Goal: Task Accomplishment & Management: Manage account settings

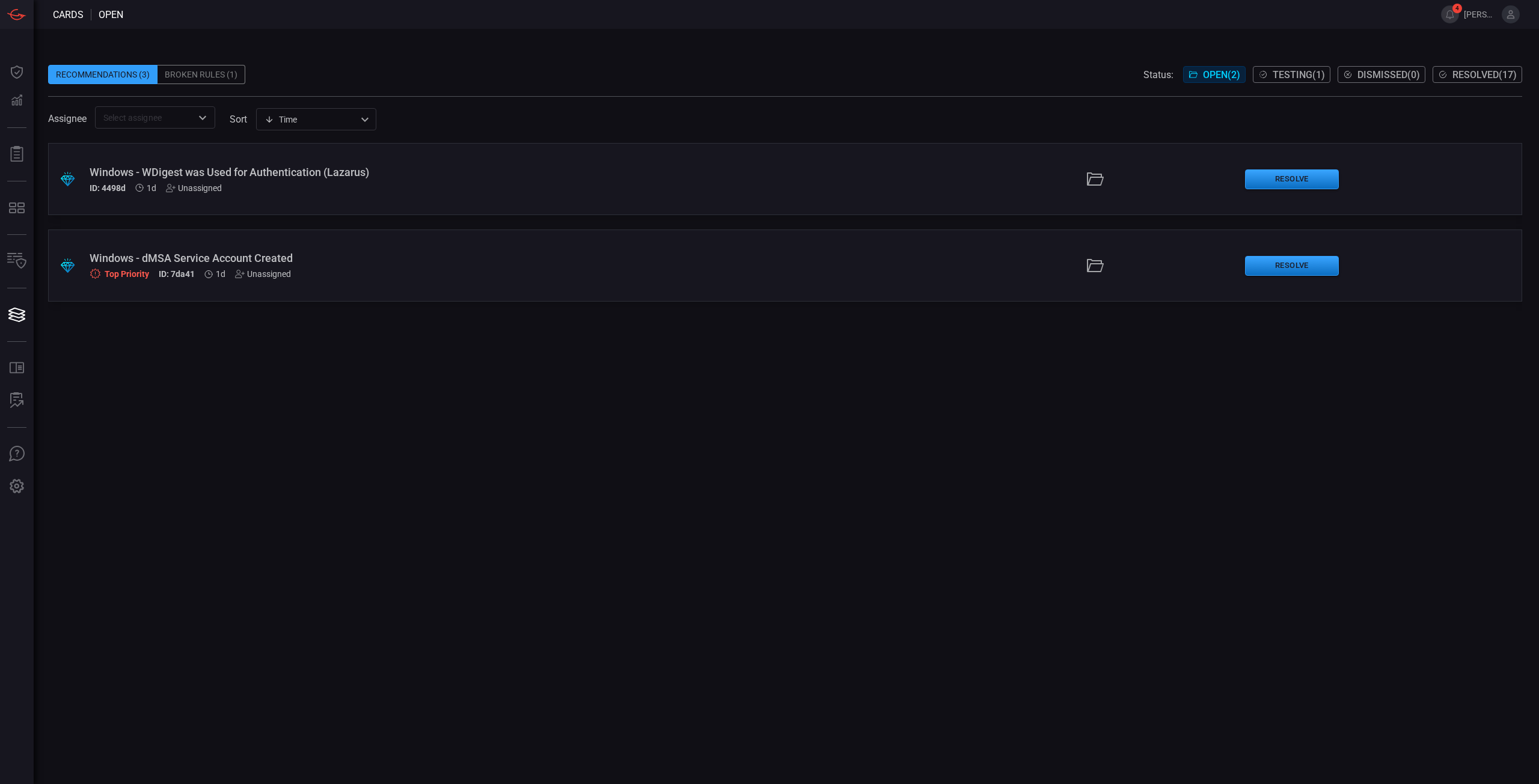
click at [647, 479] on div ".suggested_cards_icon{fill:url(#suggested_cards_icon);} Windows - WDigest was U…" at bounding box center [784, 464] width 1474 height 642
drag, startPoint x: 204, startPoint y: 262, endPoint x: 321, endPoint y: 326, distance: 133.4
click at [204, 262] on div "Windows - dMSA Service Account Created" at bounding box center [376, 258] width 574 height 12
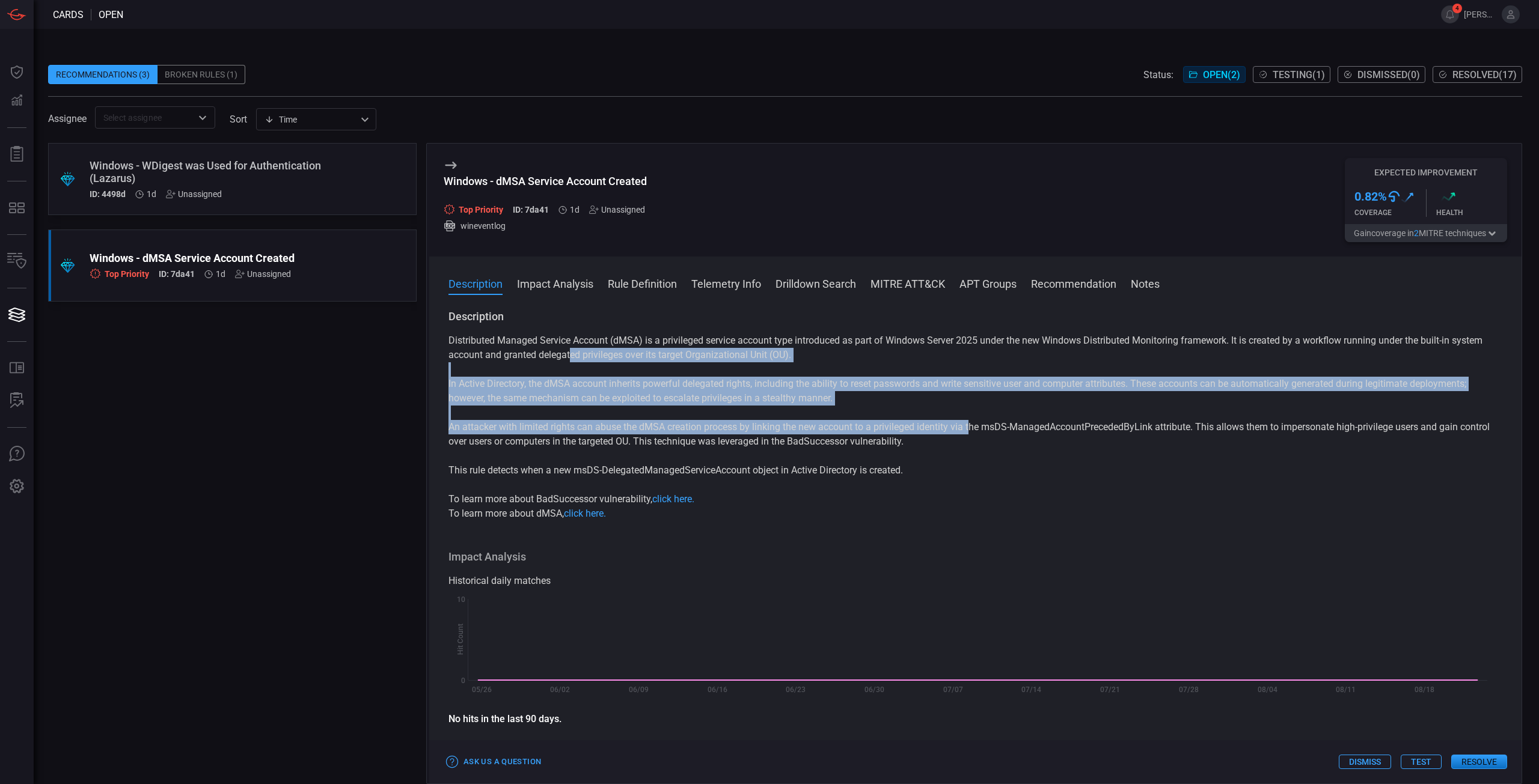
drag, startPoint x: 857, startPoint y: 405, endPoint x: 974, endPoint y: 432, distance: 120.1
click at [974, 432] on div "Distributed Managed Service Account (dMSA) is a privileged service account type…" at bounding box center [975, 427] width 1054 height 187
click at [974, 432] on p "An attacker with limited rights can abuse the dMSA creation process by linking …" at bounding box center [975, 434] width 1054 height 29
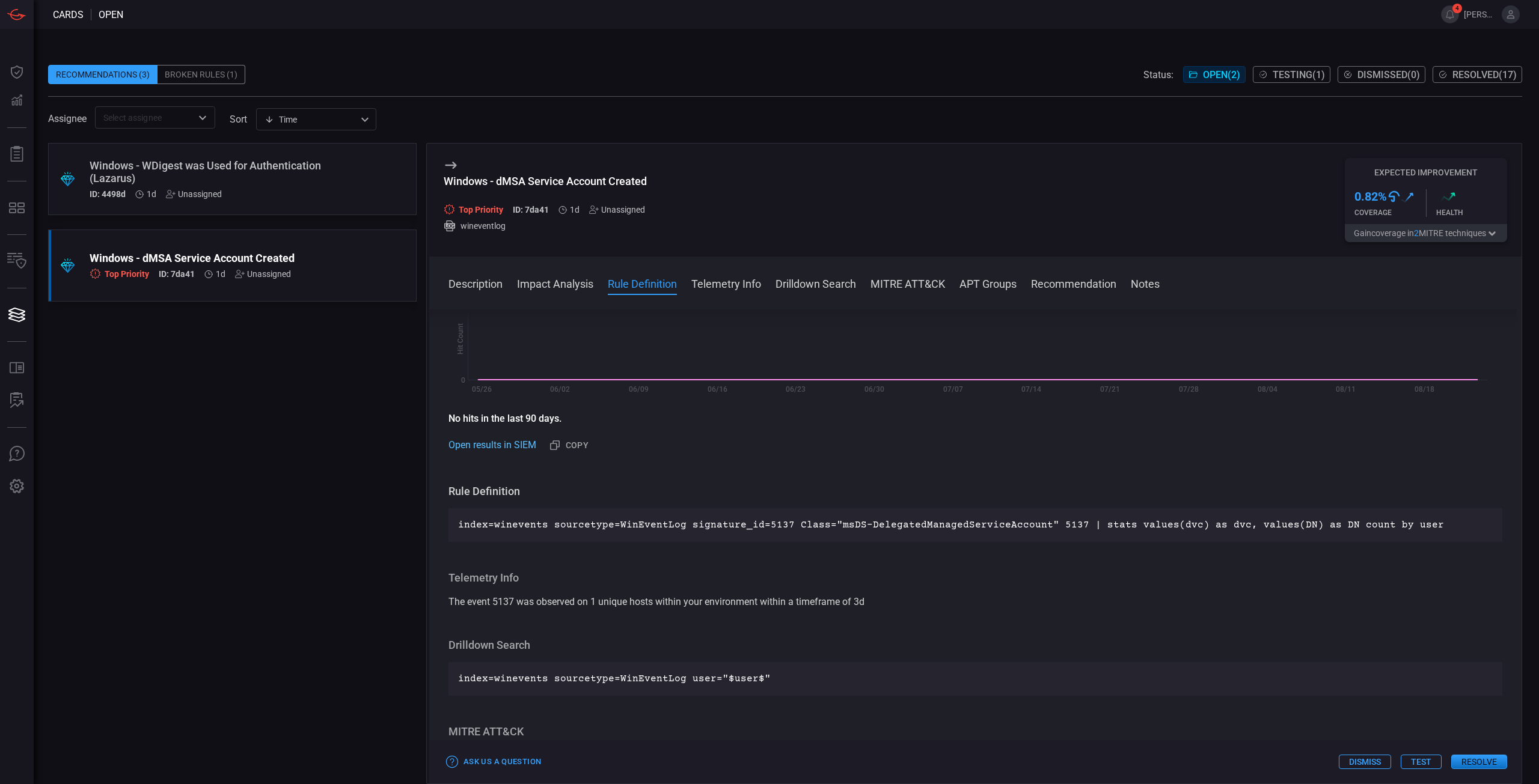
click at [517, 443] on link "Open results in SIEM" at bounding box center [491, 445] width 88 height 14
click at [764, 595] on div "Telemetry Info The event 5137 was observed on 1 unique hosts within your enviro…" at bounding box center [975, 590] width 1054 height 39
drag, startPoint x: 641, startPoint y: 598, endPoint x: 926, endPoint y: 631, distance: 286.9
click at [926, 631] on div "Description Distributed Managed Service Account (dMSA) is a privileged service …" at bounding box center [974, 544] width 1092 height 470
click at [926, 632] on div "Description Distributed Managed Service Account (dMSA) is a privileged service …" at bounding box center [974, 544] width 1092 height 470
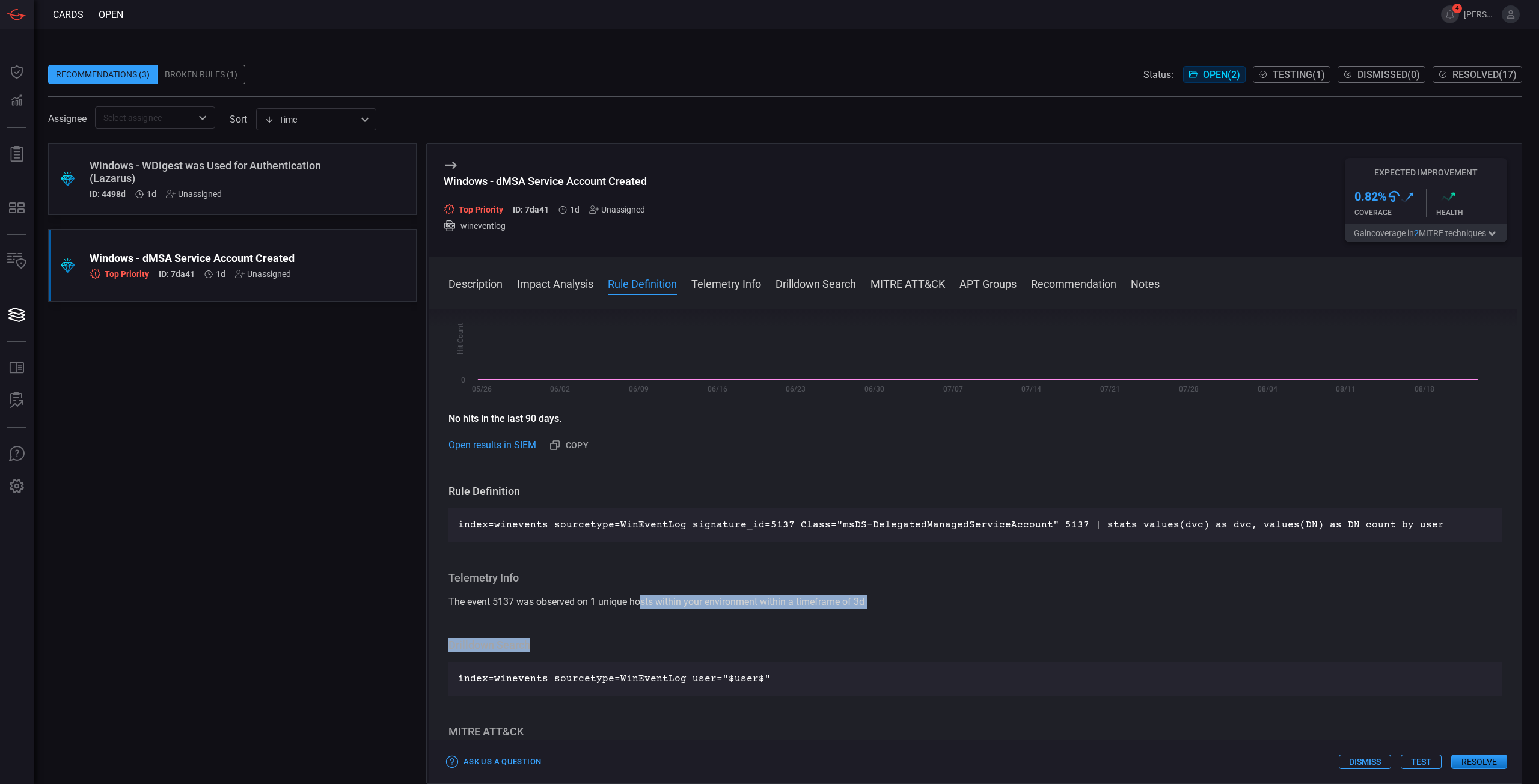
click at [926, 632] on div "Description Distributed Managed Service Account (dMSA) is a privileged service …" at bounding box center [974, 544] width 1092 height 470
click at [722, 683] on p "index=winevents sourcetype=WinEventLog user="$user$"" at bounding box center [975, 679] width 1034 height 14
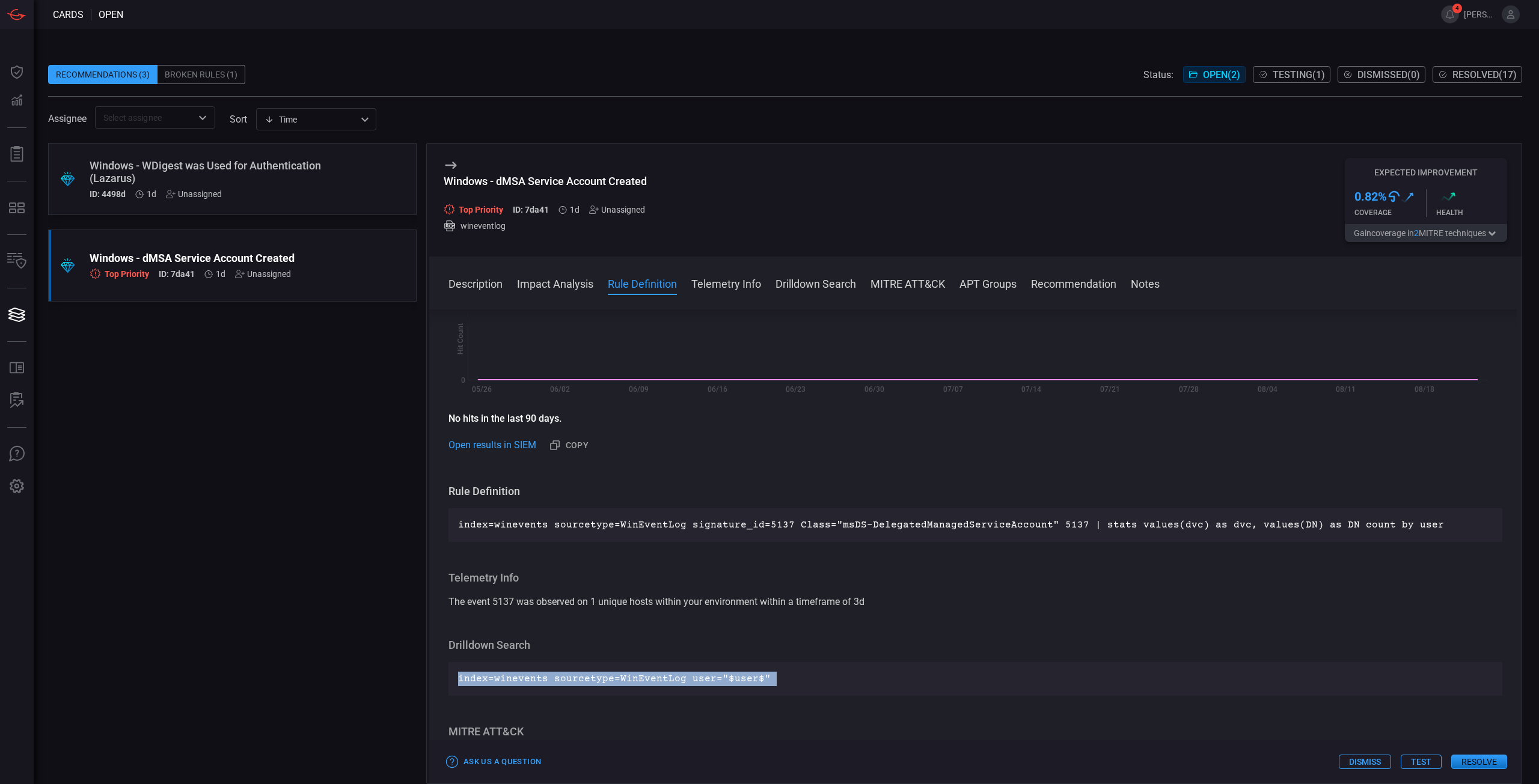
click at [722, 683] on p "index=winevents sourcetype=WinEventLog user="$user$"" at bounding box center [975, 679] width 1034 height 14
click at [1190, 524] on p "index=winevents sourcetype=WinEventLog signature_id=5137 Class="msDS-DelegatedM…" at bounding box center [975, 525] width 1034 height 14
click at [1192, 525] on p "index=winevents sourcetype=WinEventLog signature_id=5137 Class="msDS-DelegatedM…" at bounding box center [975, 525] width 1034 height 14
drag, startPoint x: 1192, startPoint y: 525, endPoint x: 1258, endPoint y: 576, distance: 83.4
click at [1192, 525] on p "index=winevents sourcetype=WinEventLog signature_id=5137 Class="msDS-DelegatedM…" at bounding box center [975, 525] width 1034 height 14
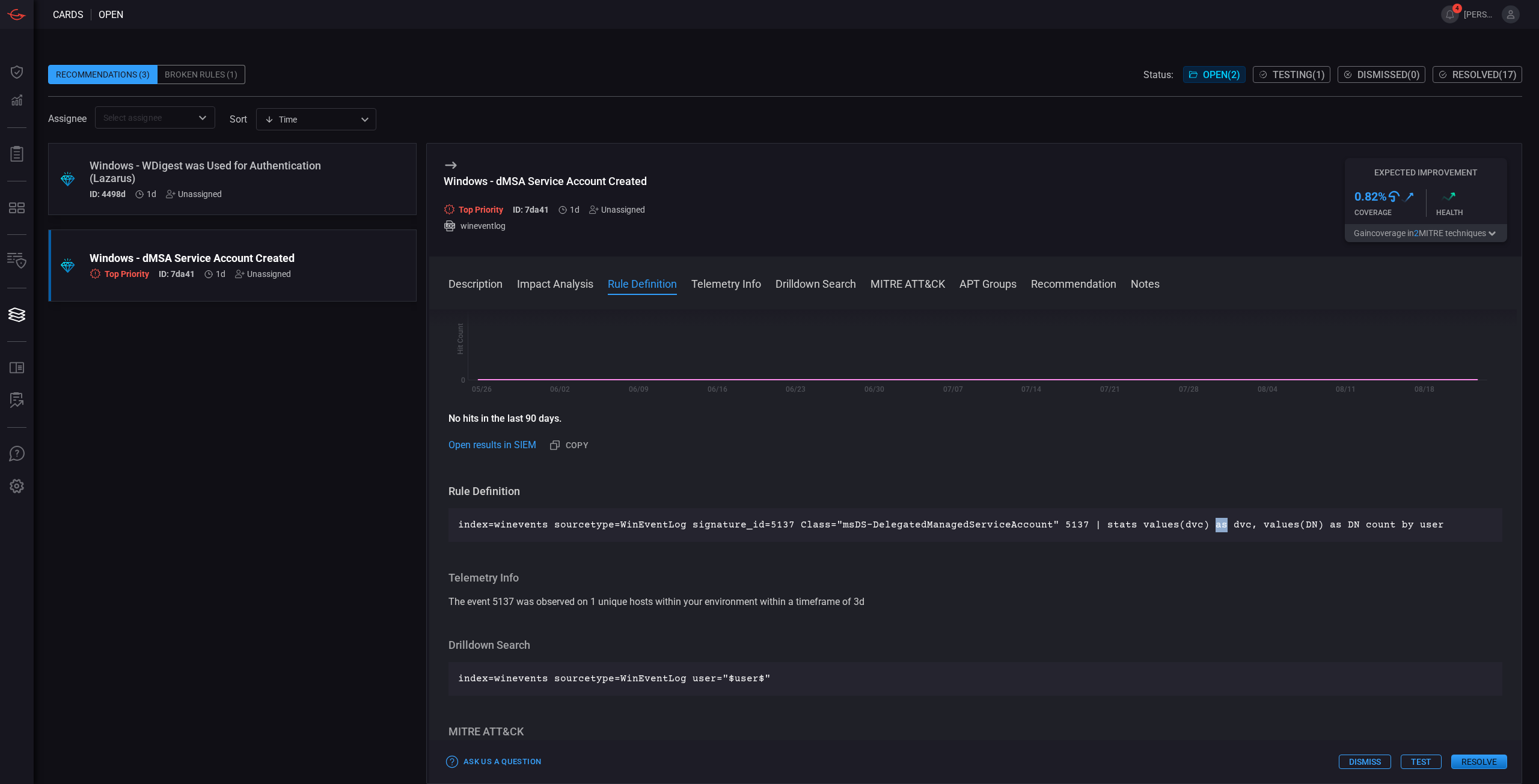
click at [1430, 757] on button "Test" at bounding box center [1421, 762] width 41 height 14
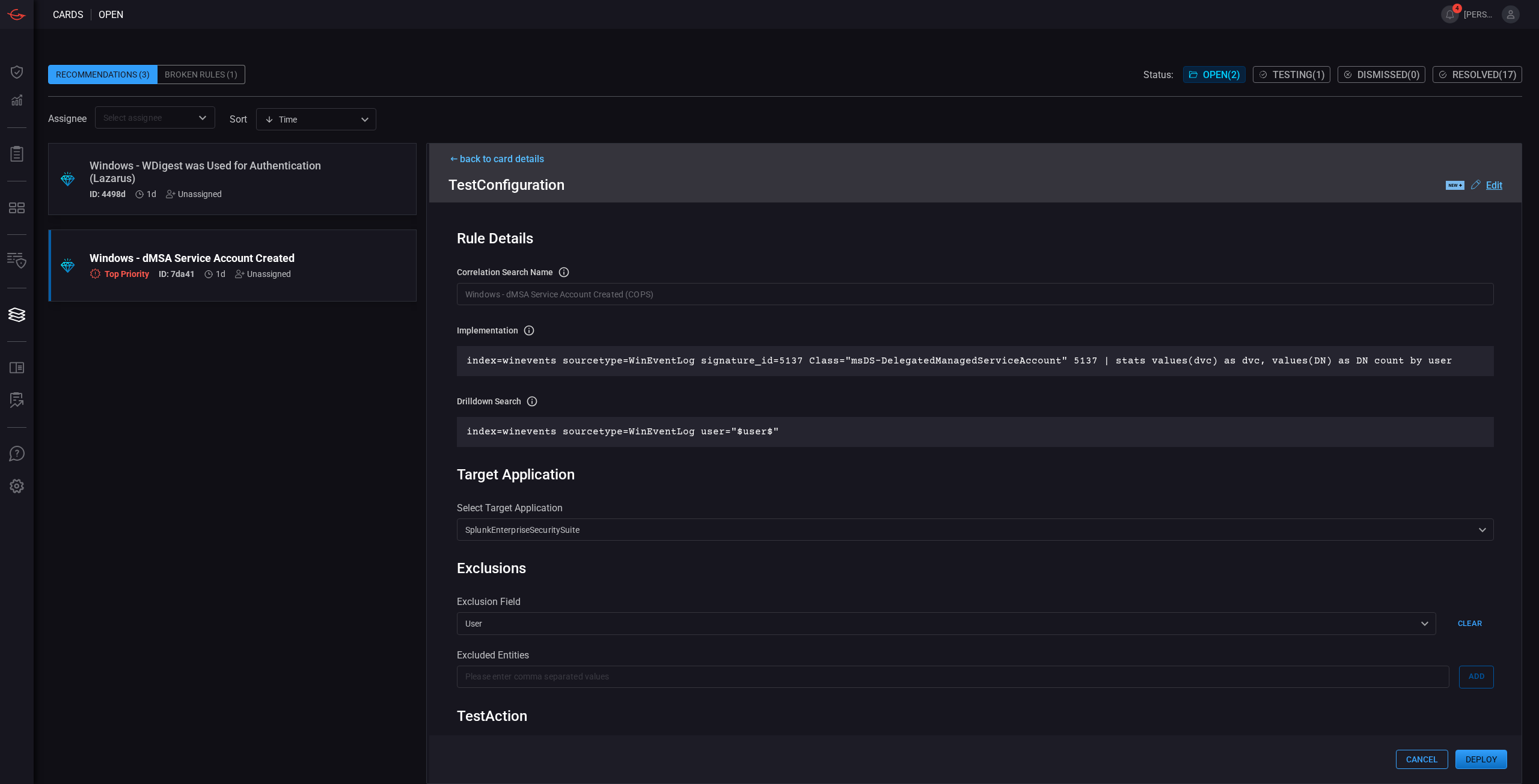
click at [804, 356] on div "index=winevents sourcetype=WinEventLog signature_id=5137 Class="msDS-DelegatedM…" at bounding box center [975, 362] width 1037 height 30
click at [805, 356] on div "index=winevents sourcetype=WinEventLog signature_id=5137 Class="msDS-DelegatedM…" at bounding box center [975, 362] width 1037 height 30
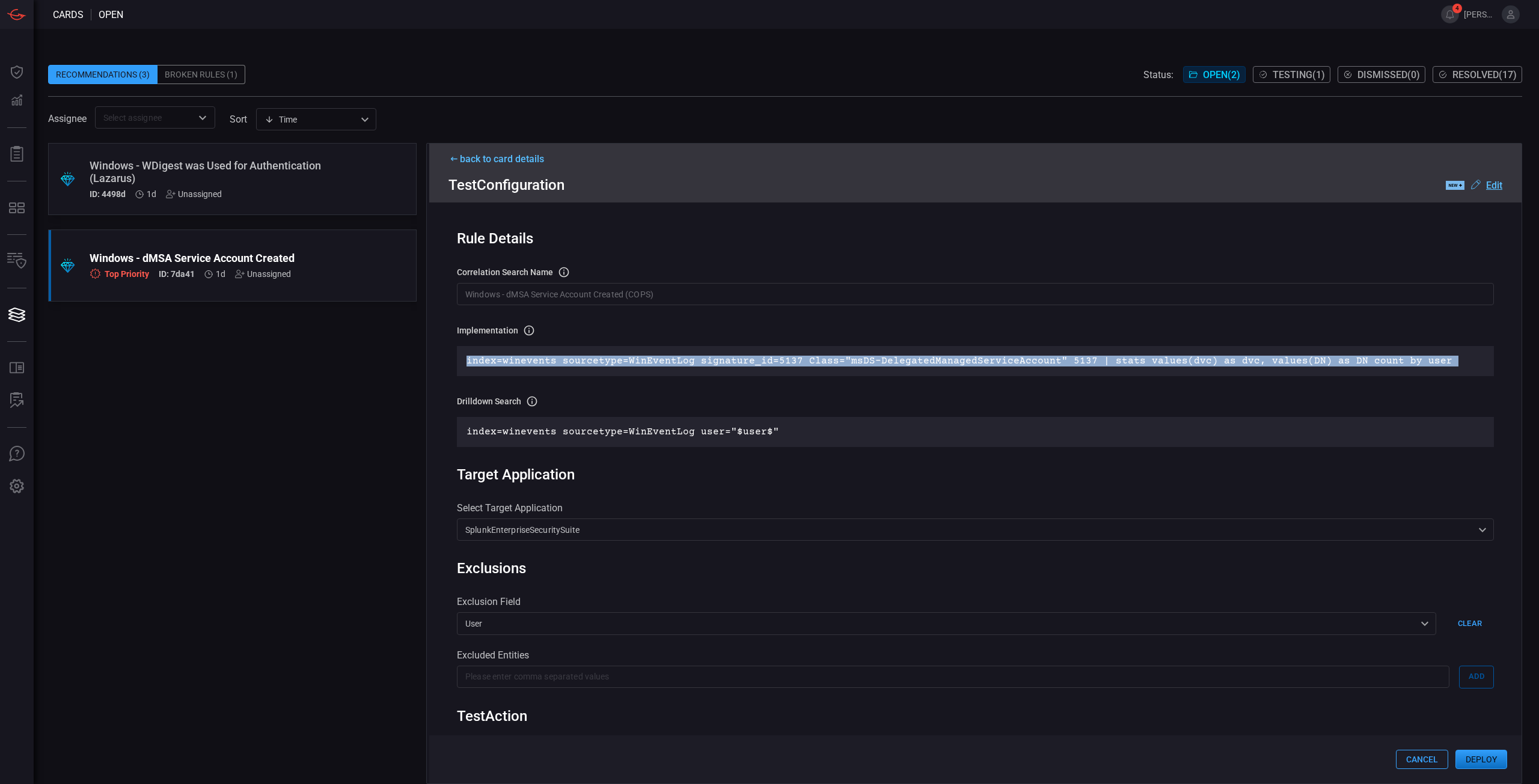
click at [805, 356] on html "Cards open 4 [PERSON_NAME].[PERSON_NAME] Dashboard Dashboard Detections Detecti…" at bounding box center [769, 392] width 1539 height 784
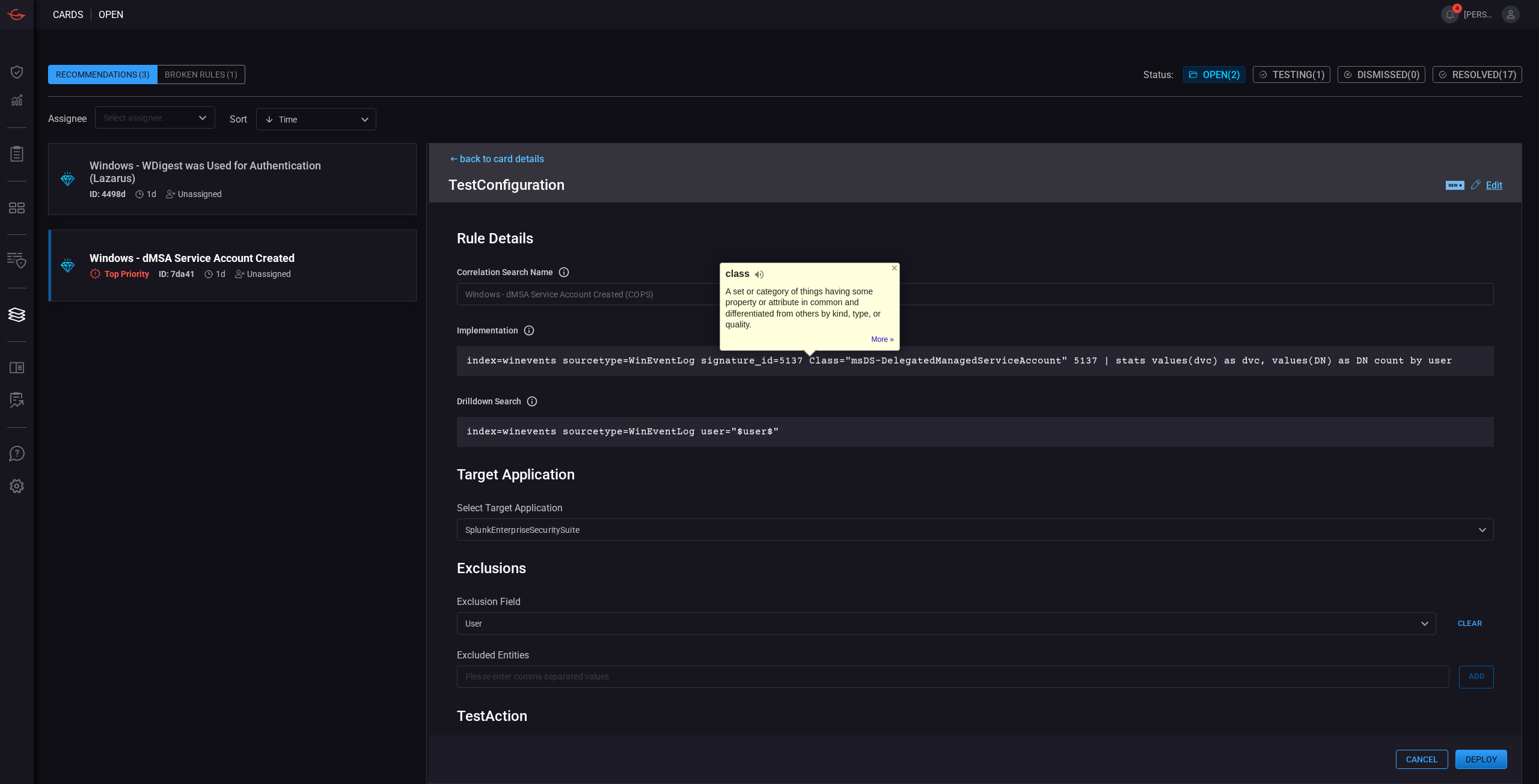
drag, startPoint x: 805, startPoint y: 356, endPoint x: 733, endPoint y: 365, distance: 72.6
click at [743, 361] on p "index=winevents sourcetype=WinEventLog signature_id=5137 Class="msDS-DelegatedM…" at bounding box center [975, 362] width 1017 height 11
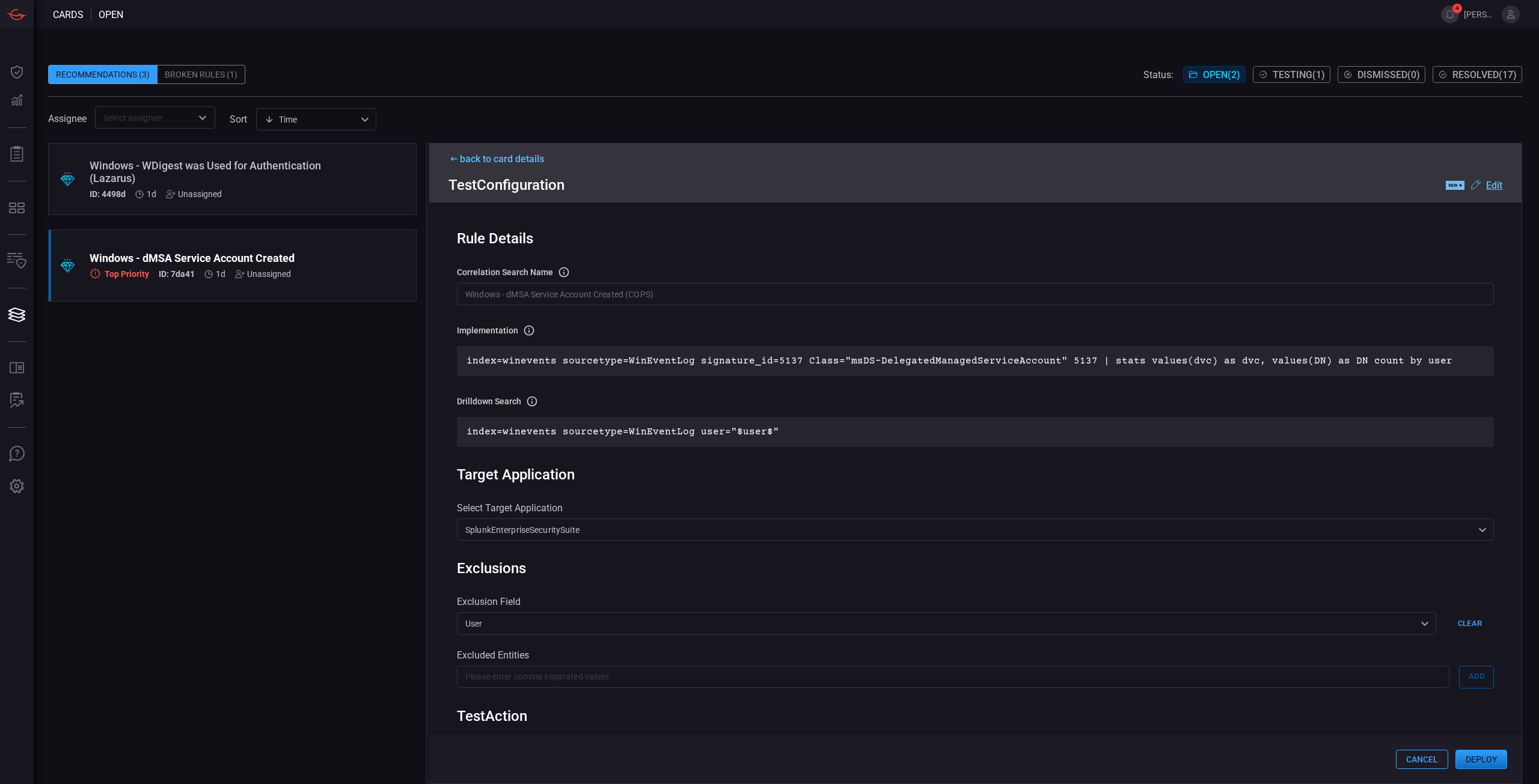
click at [729, 365] on p "index=winevents sourcetype=WinEventLog signature_id=5137 Class="msDS-DelegatedM…" at bounding box center [975, 362] width 1017 height 11
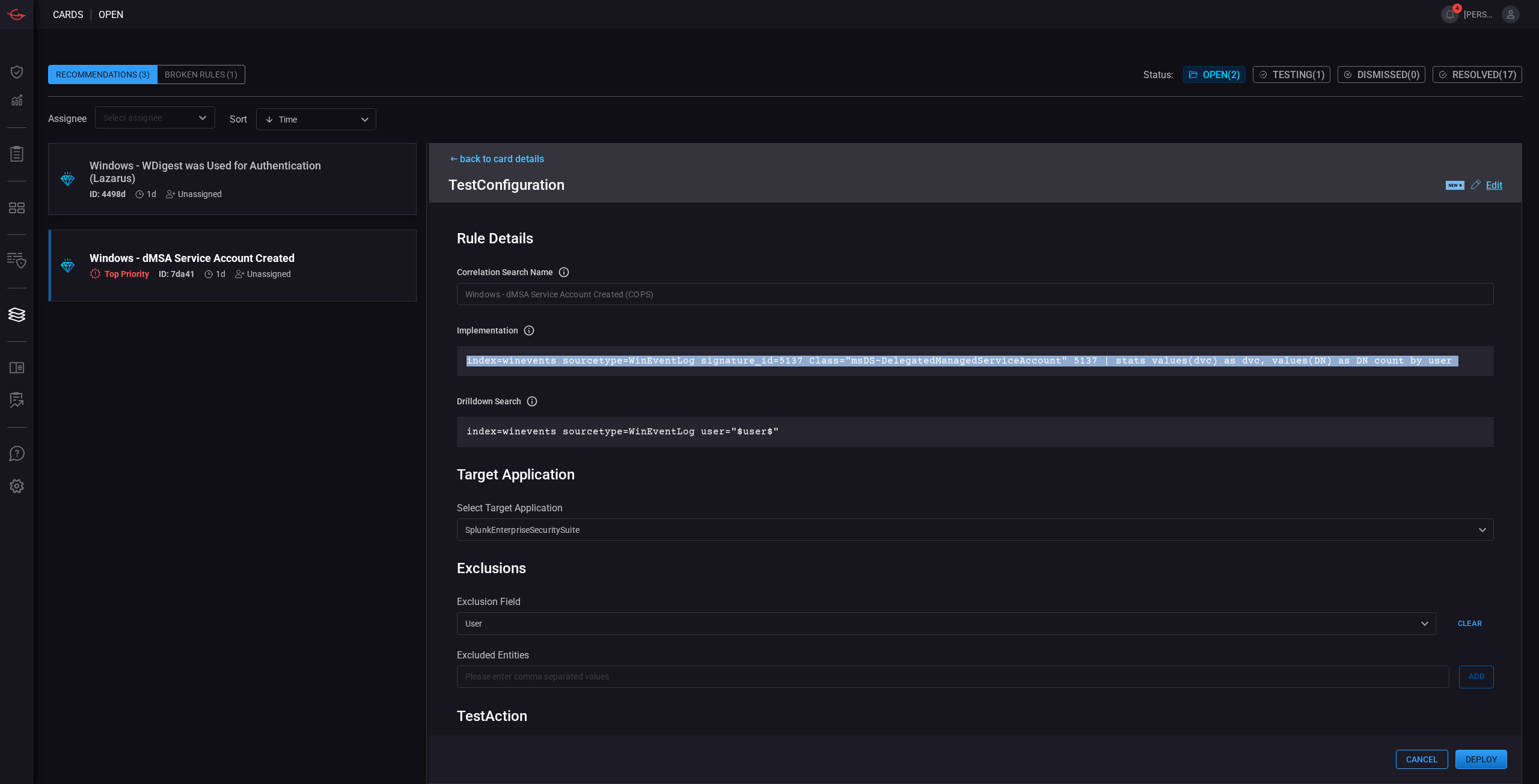
click at [729, 365] on p "index=winevents sourcetype=WinEventLog signature_id=5137 Class="msDS-DelegatedM…" at bounding box center [975, 362] width 1017 height 11
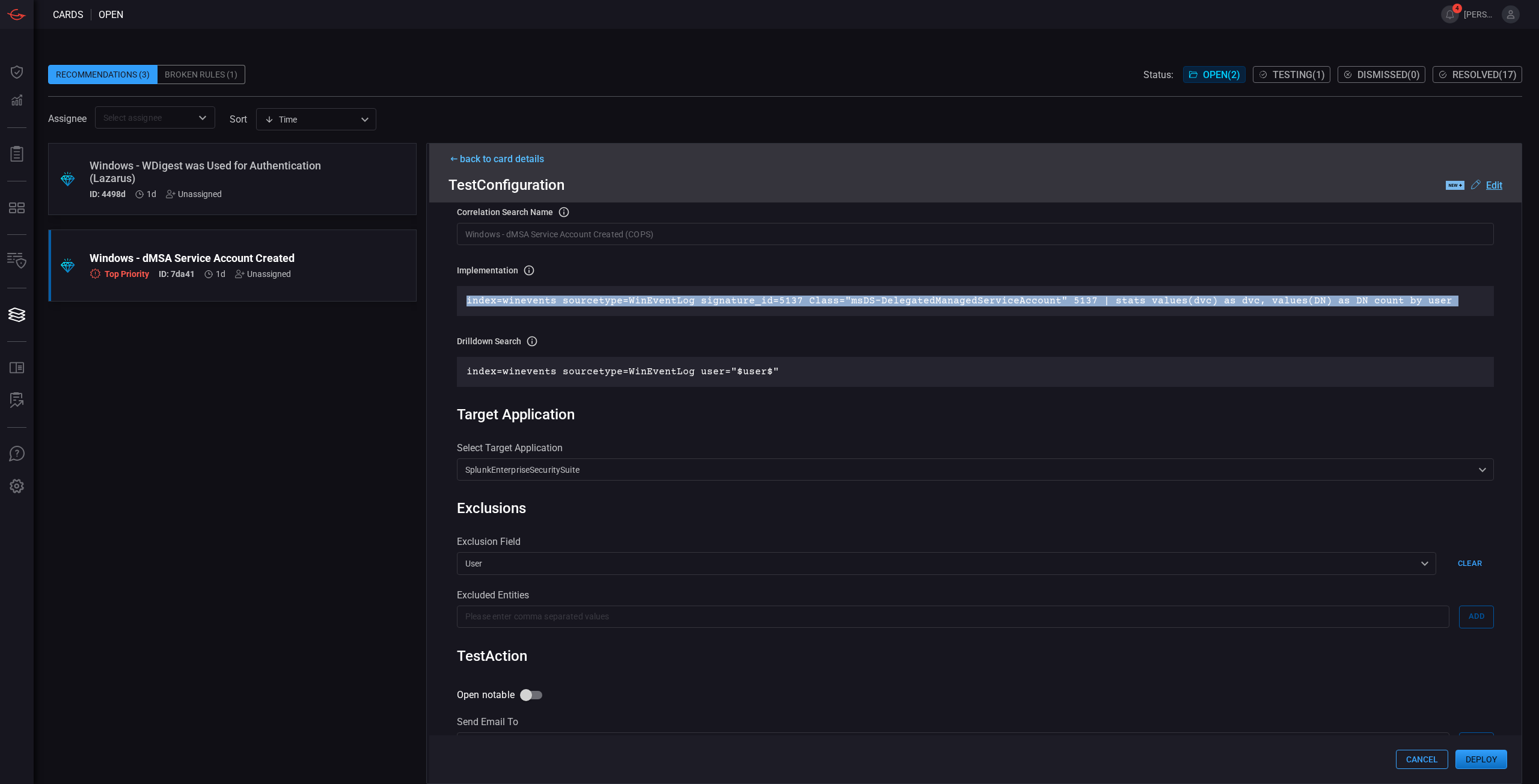
scroll to position [0, 0]
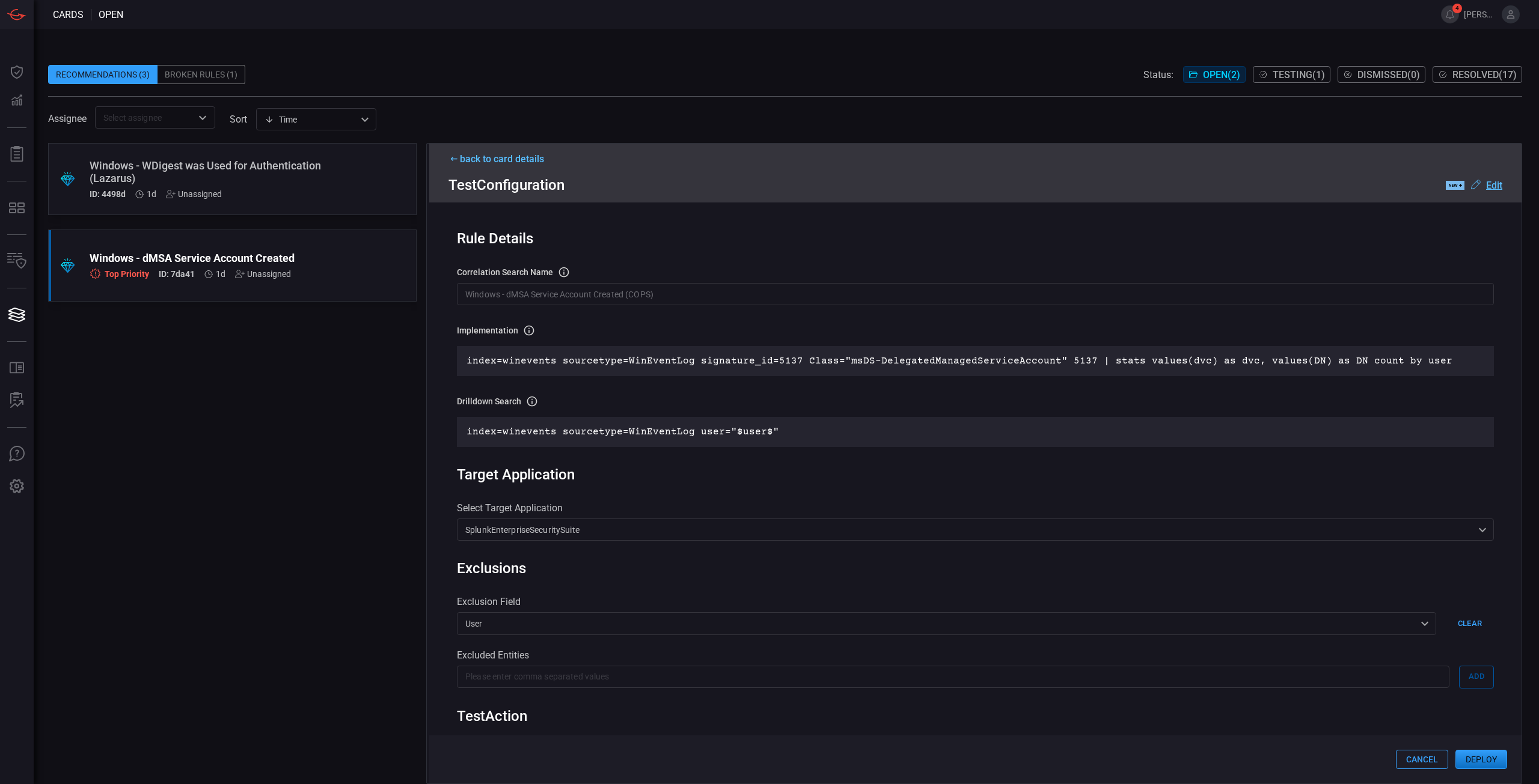
click at [857, 379] on div "Implementation Definition of the correlation search that will be created in the…" at bounding box center [975, 385] width 1037 height 123
click at [472, 160] on div "back to card details" at bounding box center [975, 158] width 1054 height 11
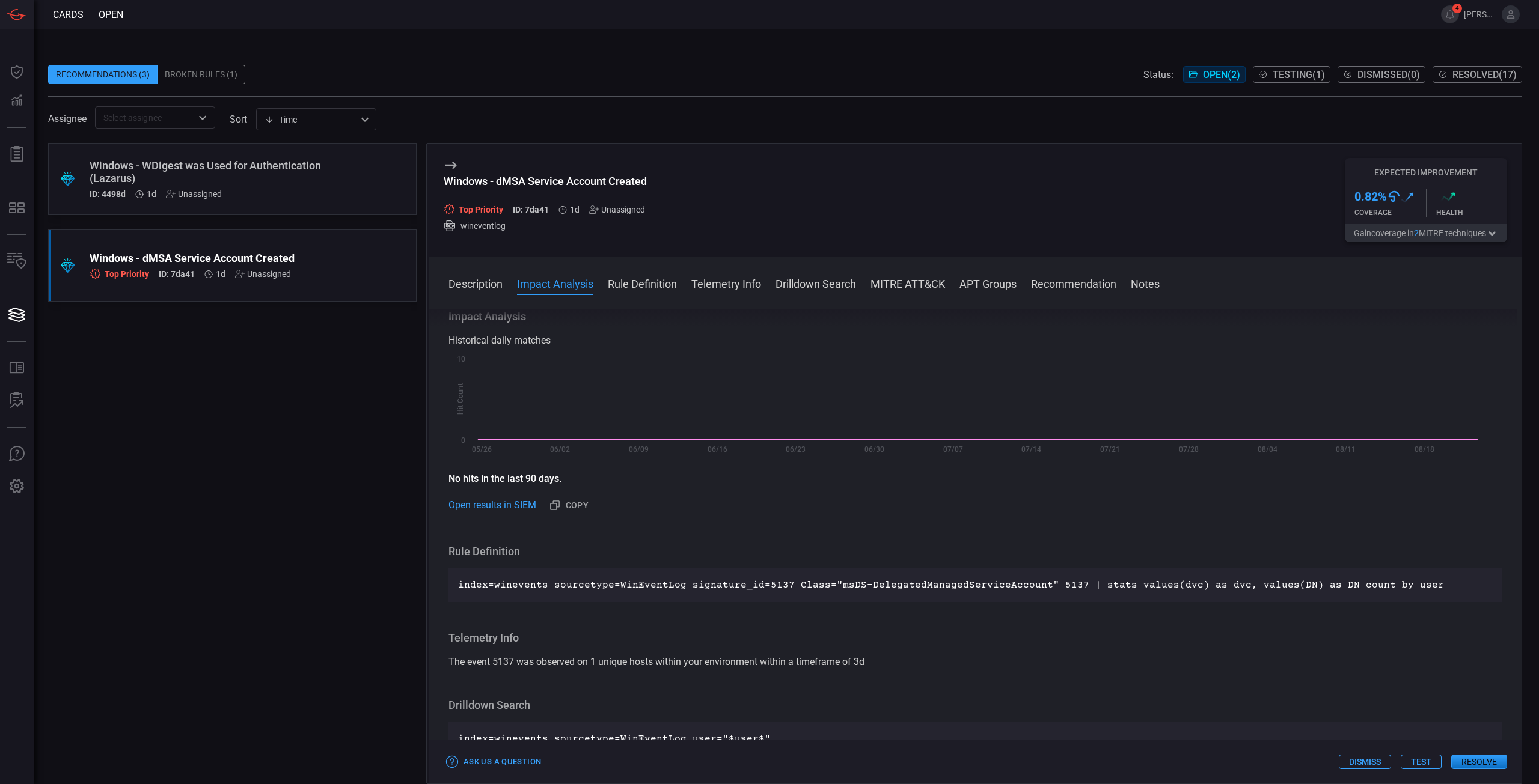
scroll to position [541, 0]
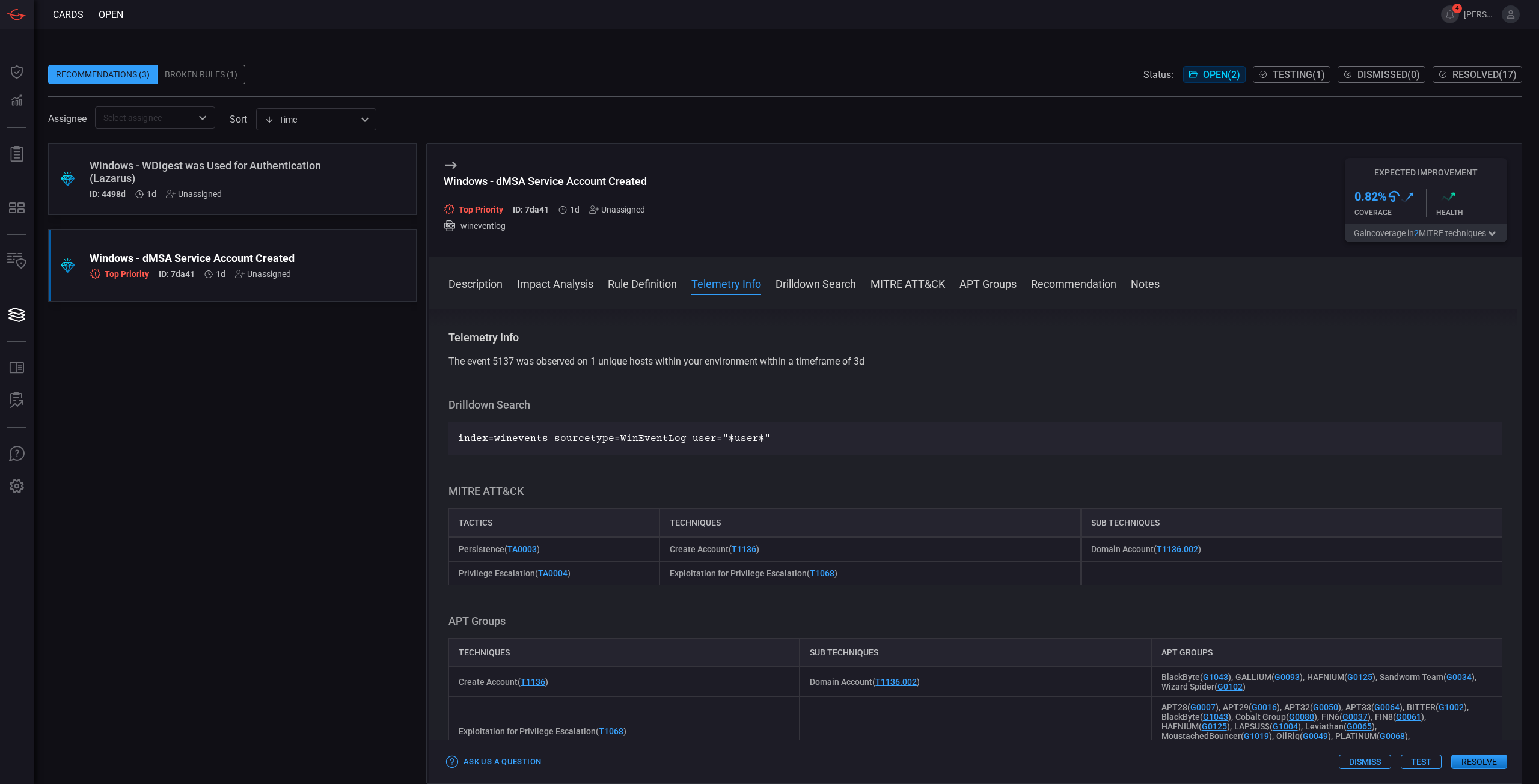
click at [1479, 770] on div "Ask Us a Question Dismiss Test Resolve" at bounding box center [974, 762] width 1092 height 43
click at [1485, 763] on button "Resolve" at bounding box center [1478, 762] width 56 height 14
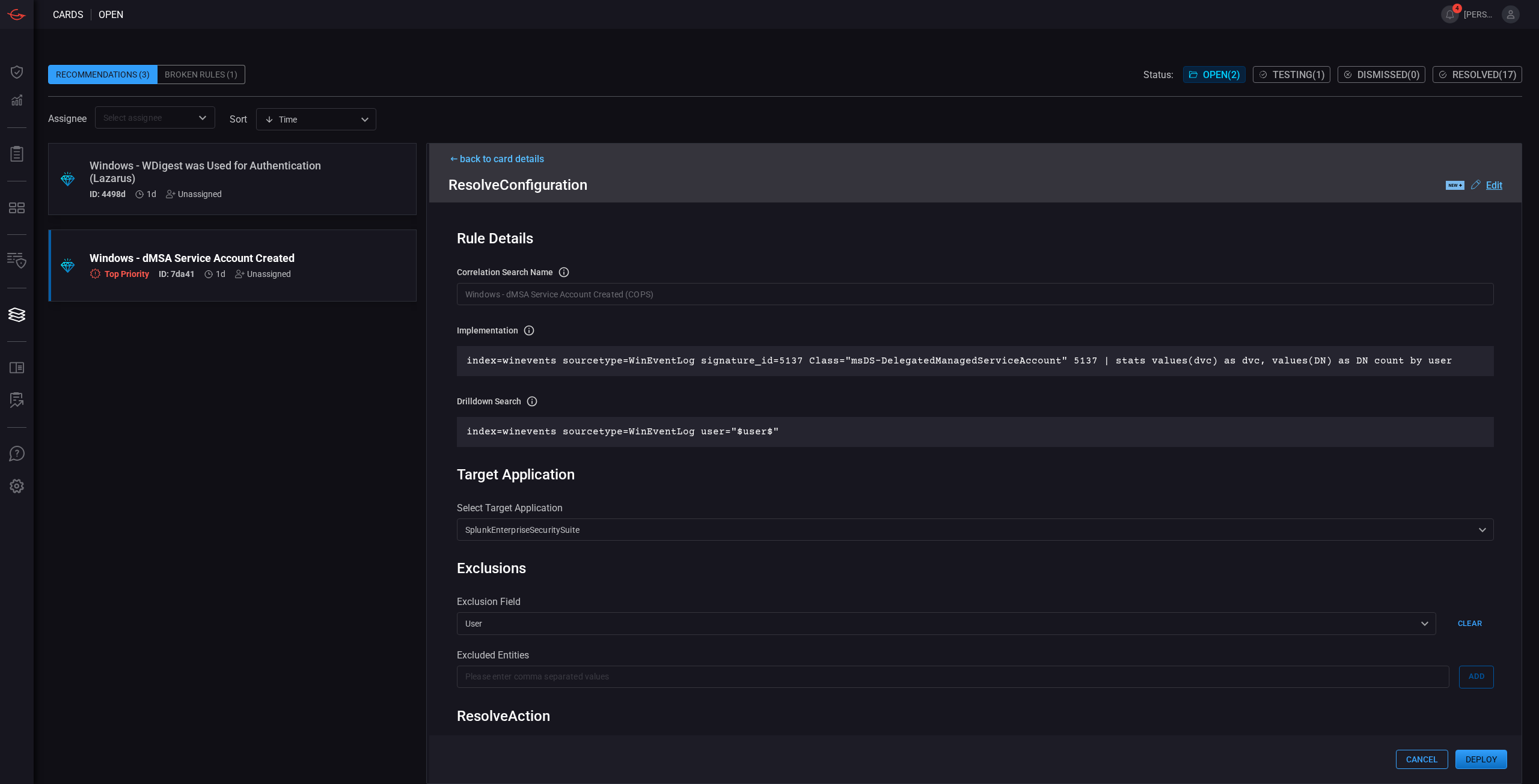
click at [1474, 757] on button "Deploy" at bounding box center [1481, 760] width 51 height 19
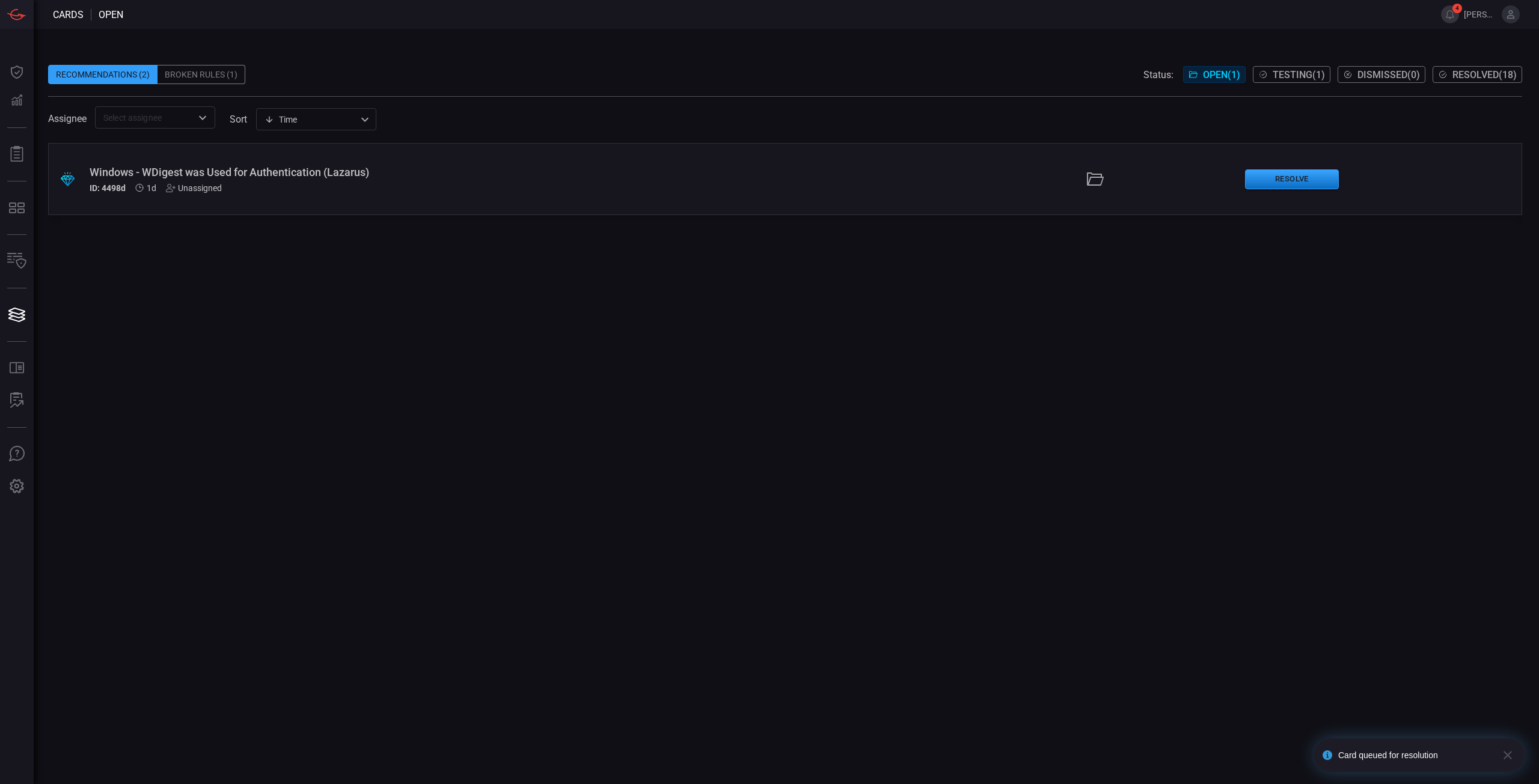
click at [229, 170] on div "Windows - WDigest was Used for Authentication (Lazarus)" at bounding box center [376, 172] width 574 height 12
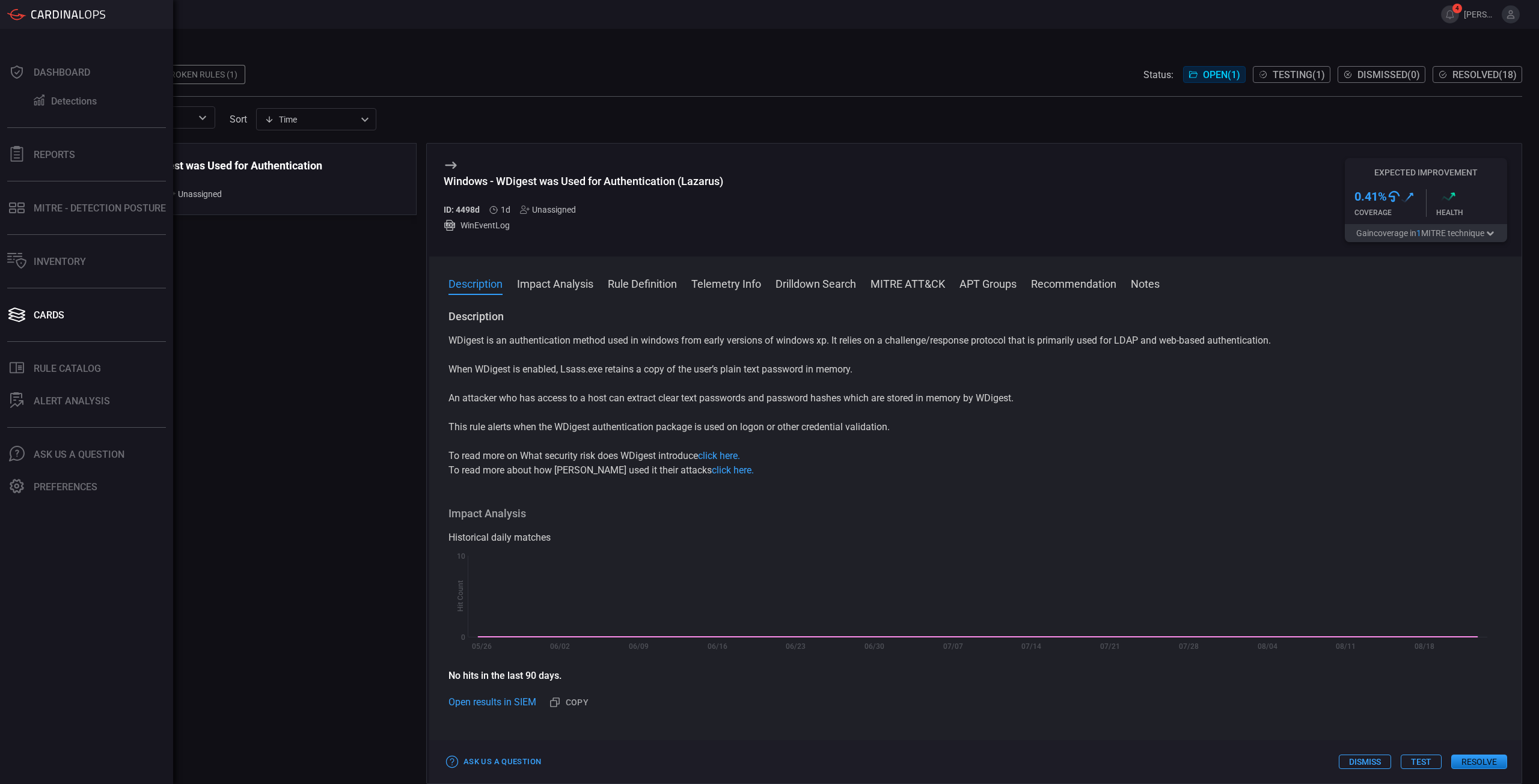
click at [834, 415] on div "WDigest is an authentication method used in windows from early versions of wind…" at bounding box center [975, 405] width 1054 height 144
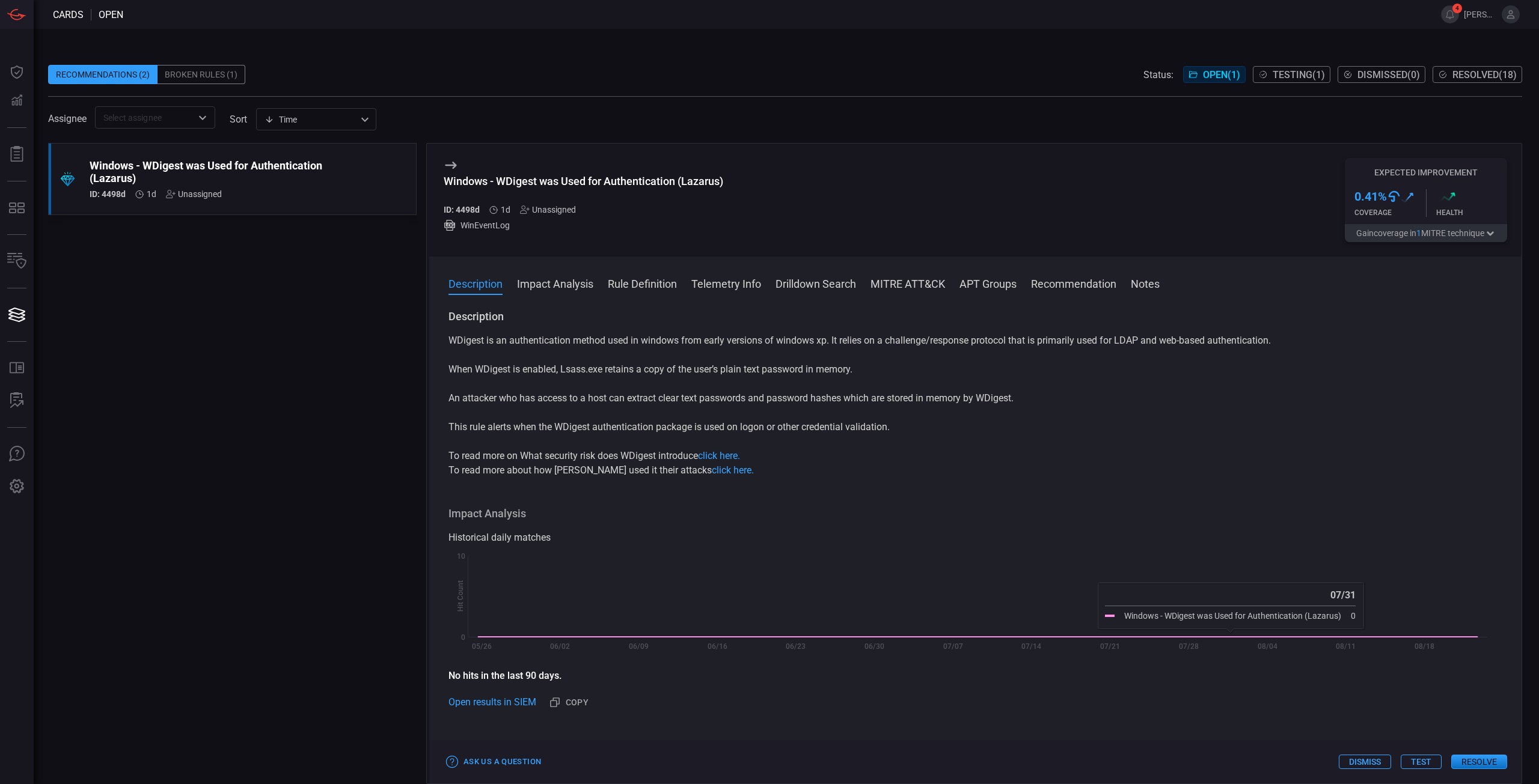
scroll to position [301, 0]
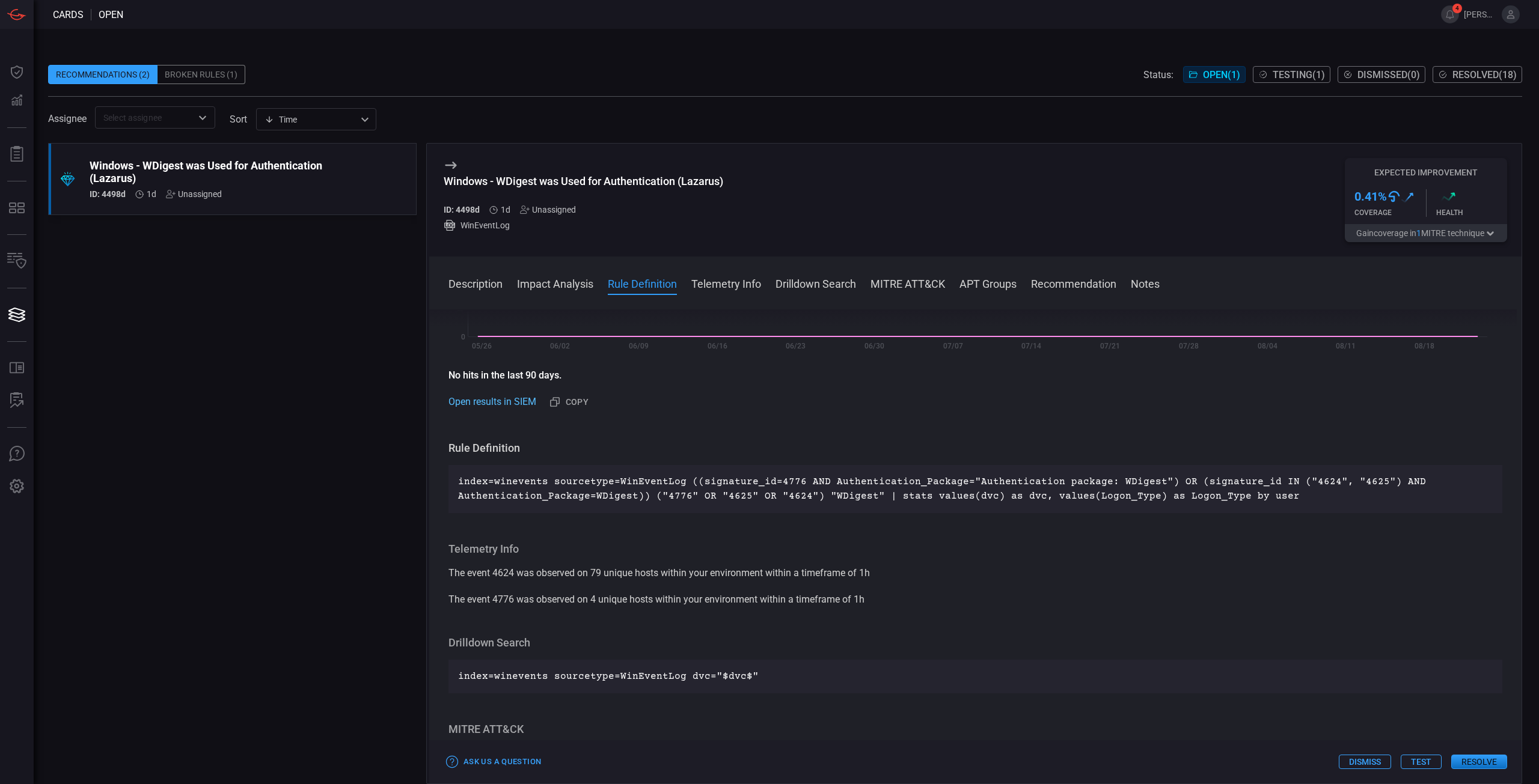
click at [523, 406] on link "Open results in SIEM" at bounding box center [491, 402] width 88 height 14
click at [1471, 760] on button "Resolve" at bounding box center [1478, 762] width 56 height 14
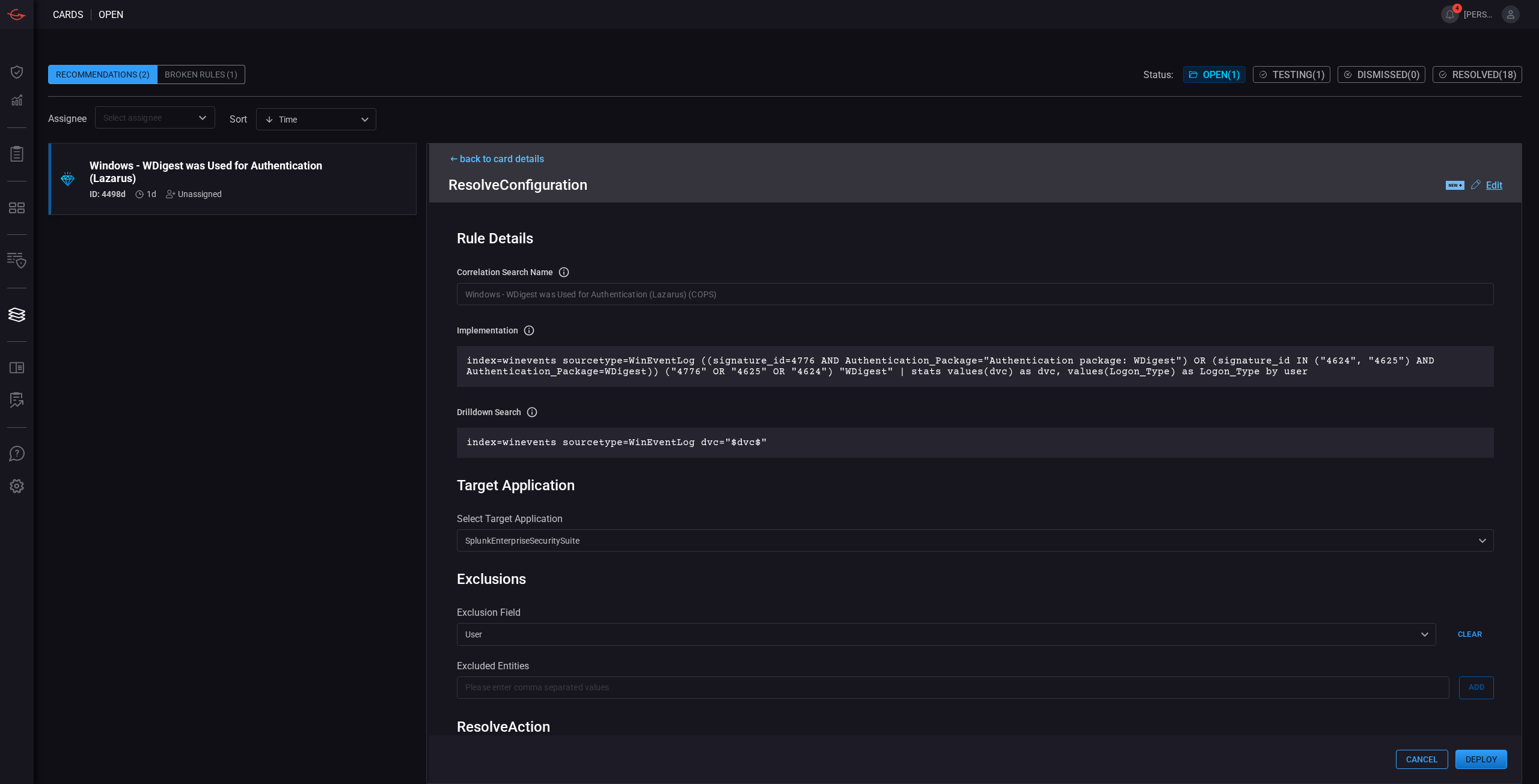
click at [1489, 761] on button "Deploy" at bounding box center [1481, 760] width 51 height 19
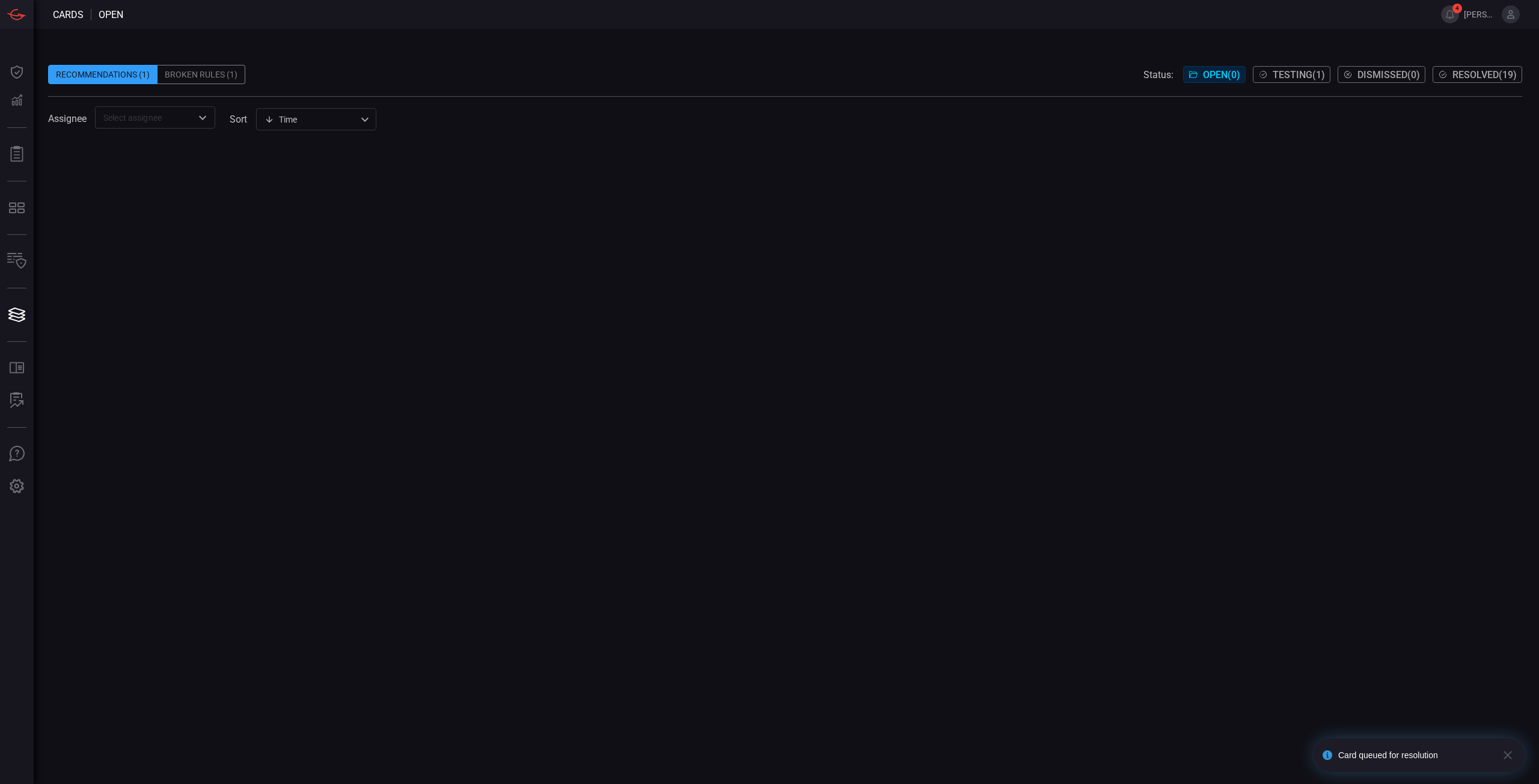
click at [210, 85] on span at bounding box center [784, 90] width 1474 height 12
click at [222, 77] on div "Broken Rules (1)" at bounding box center [201, 74] width 88 height 19
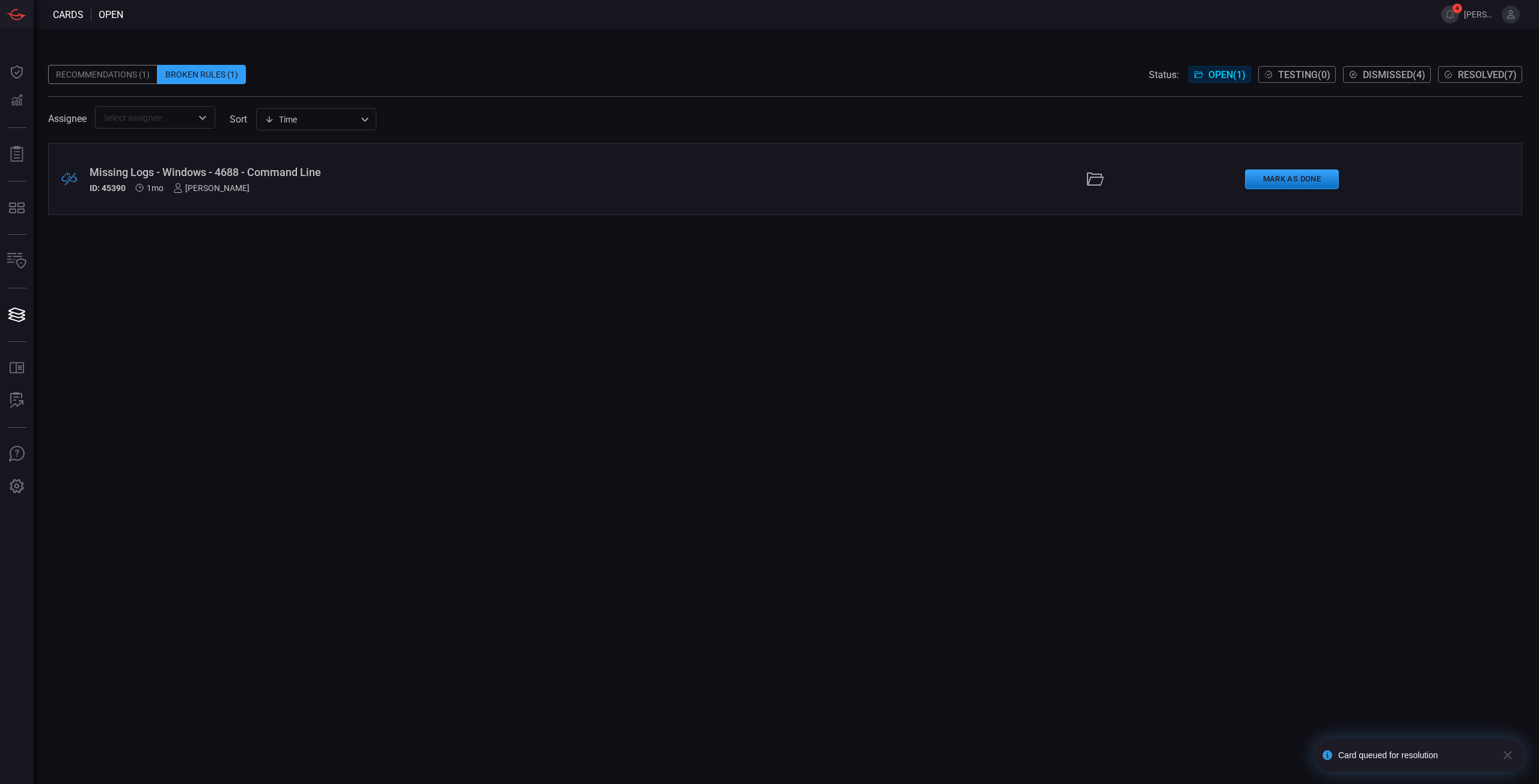
click at [606, 439] on div ".broken_cards_icon_0{fill:#39A4FF;} .broken_cards_icon_1{fill:none;stroke:#1918…" at bounding box center [784, 464] width 1474 height 642
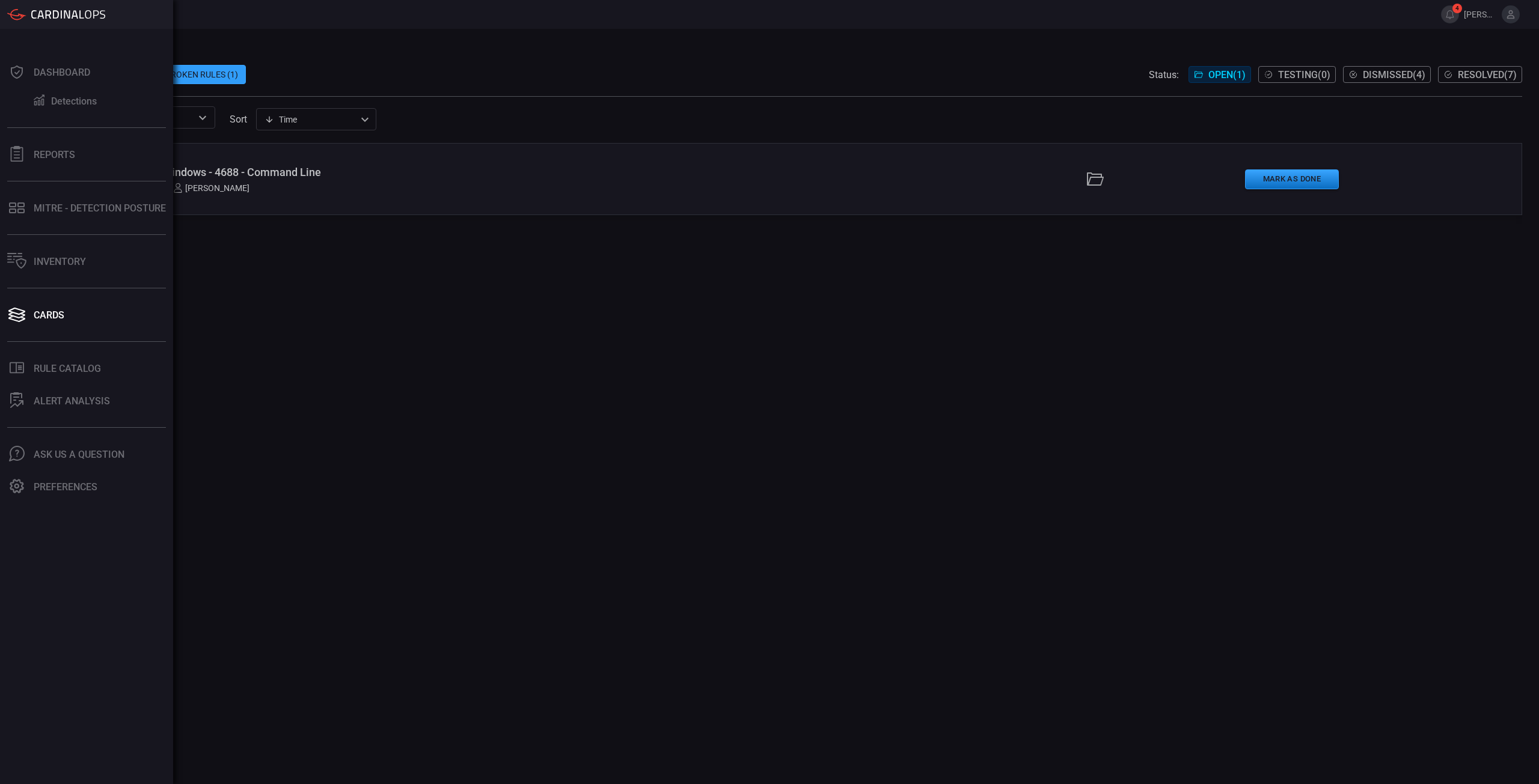
click at [481, 500] on div ".broken_cards_icon_0{fill:#39A4FF;} .broken_cards_icon_1{fill:none;stroke:#1918…" at bounding box center [784, 464] width 1474 height 642
